Goal: Transaction & Acquisition: Purchase product/service

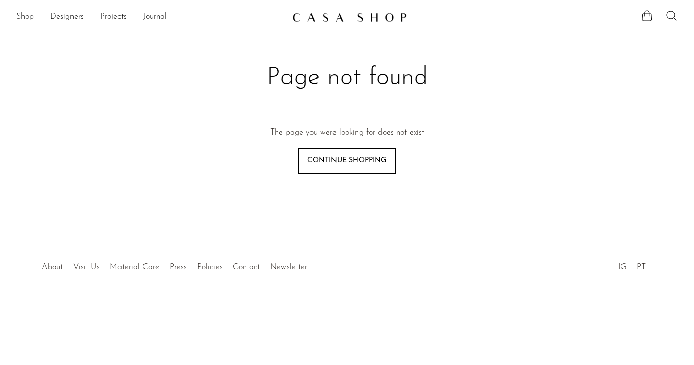
click at [24, 16] on link "Shop" at bounding box center [24, 17] width 17 height 13
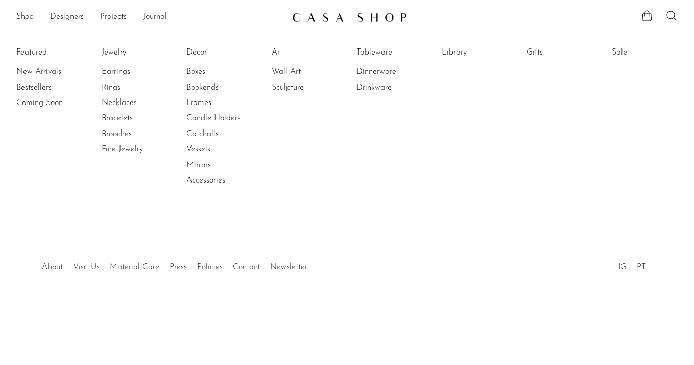
click at [620, 53] on link "Sale" at bounding box center [649, 52] width 77 height 11
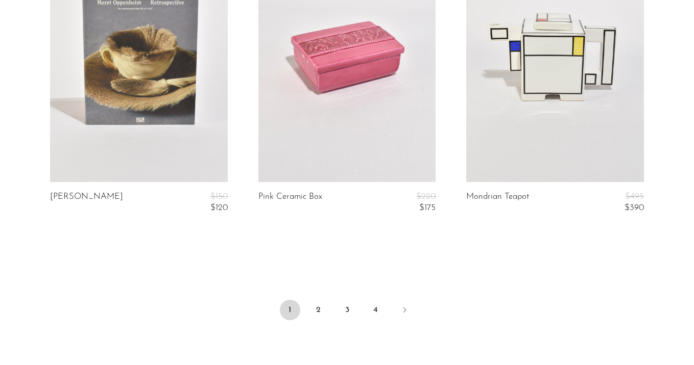
scroll to position [3526, 0]
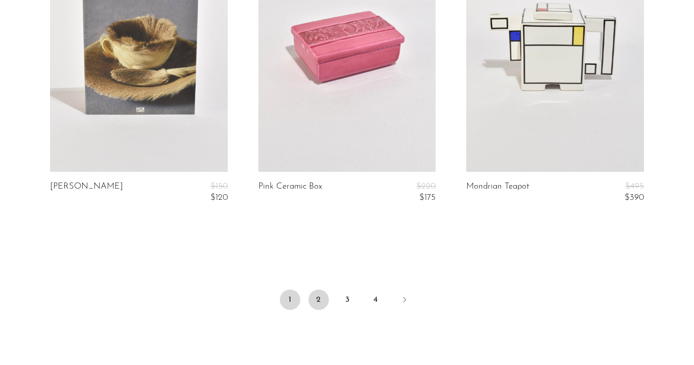
click at [323, 300] on link "2" at bounding box center [318, 300] width 20 height 20
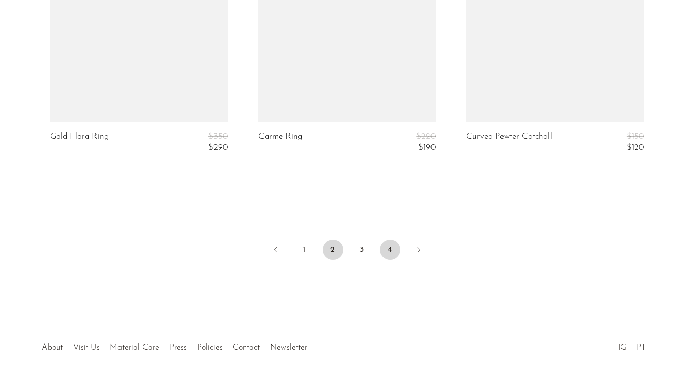
scroll to position [3577, 0]
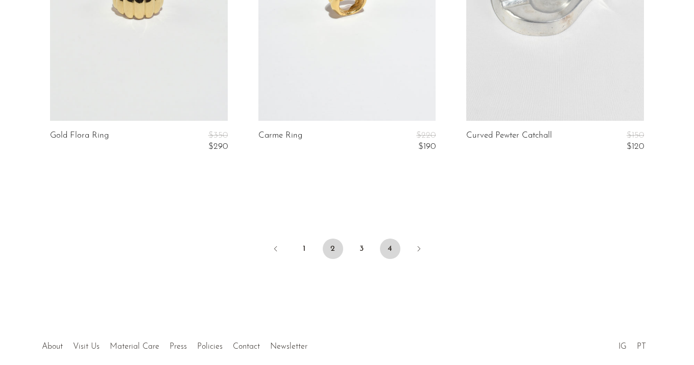
click at [389, 253] on link "4" at bounding box center [390, 249] width 20 height 20
